Goal: Find contact information: Find contact information

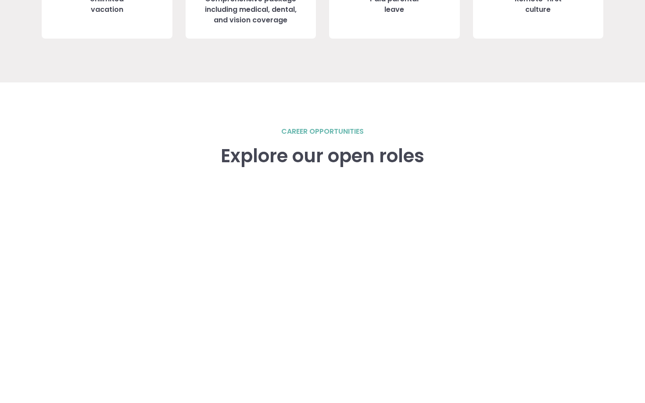
scroll to position [1235, 0]
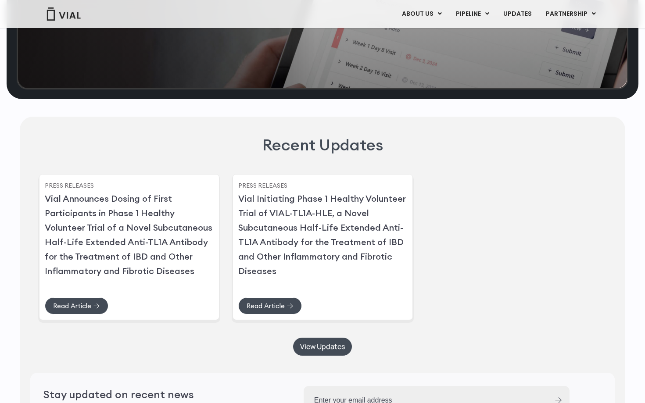
scroll to position [2482, 0]
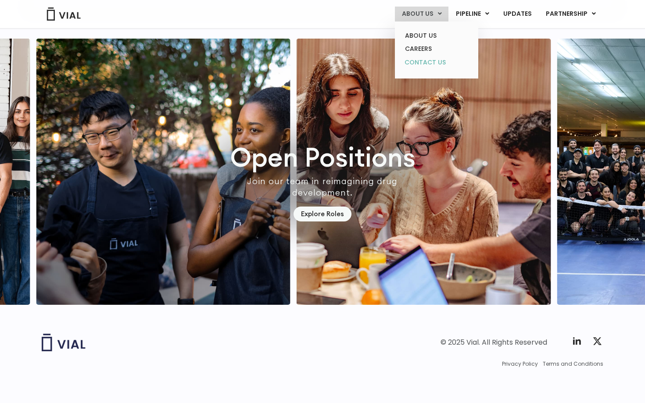
click at [431, 62] on link "CONTACT US" at bounding box center [436, 63] width 77 height 14
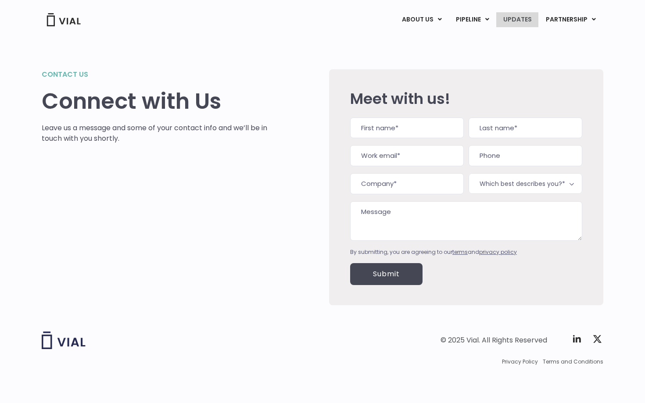
click at [513, 21] on link "UPDATES" at bounding box center [517, 19] width 42 height 15
